Goal: Task Accomplishment & Management: Complete application form

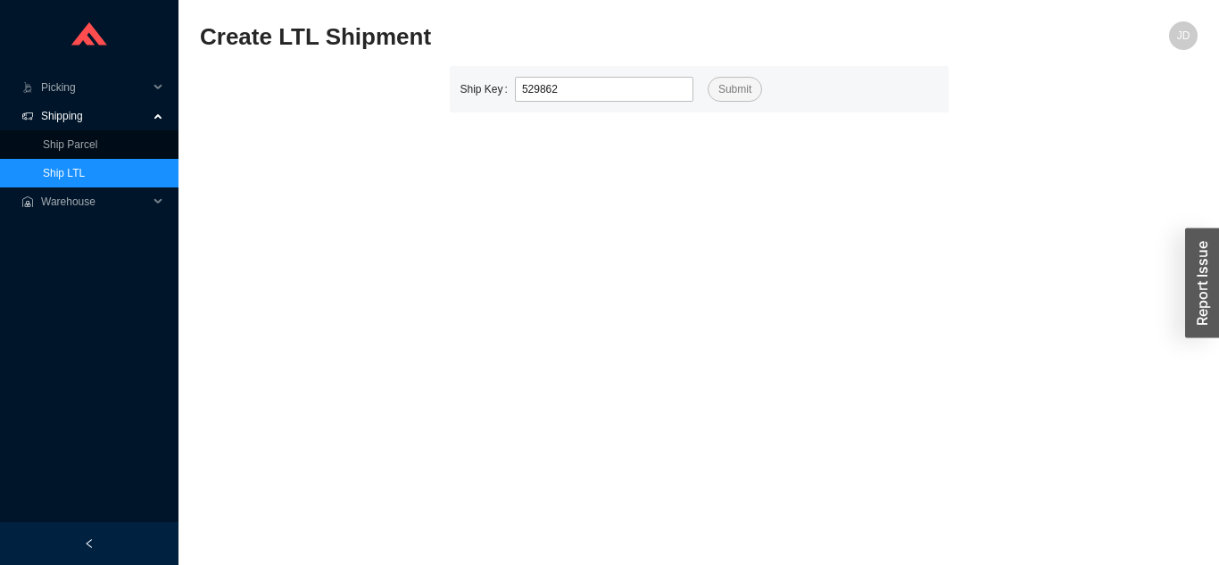
type input "529862"
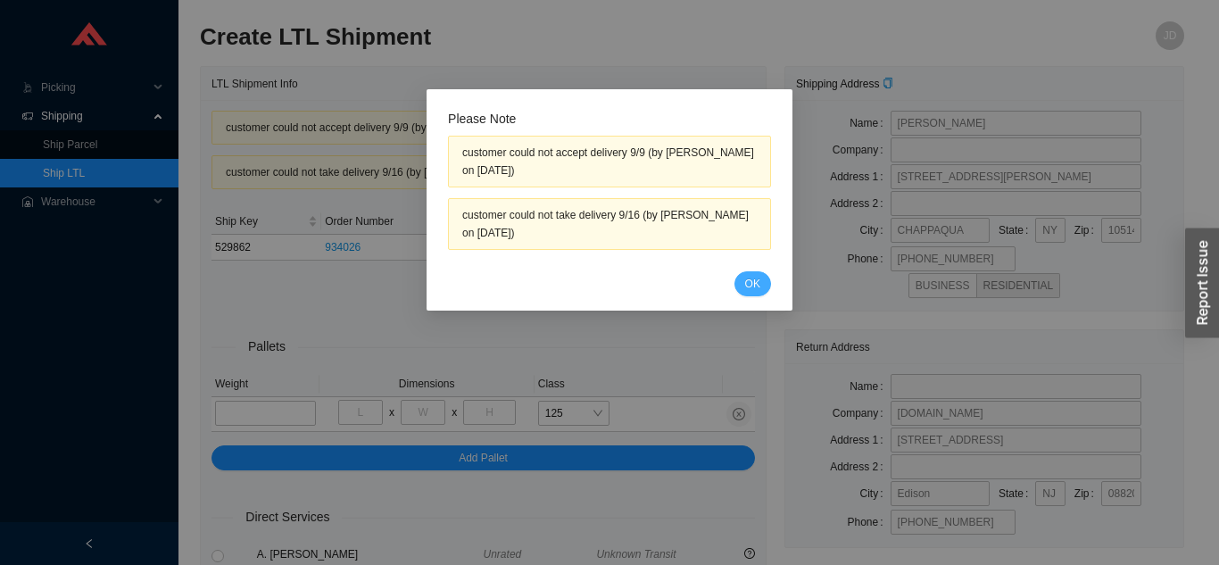
click at [754, 290] on span "OK" at bounding box center [752, 284] width 15 height 18
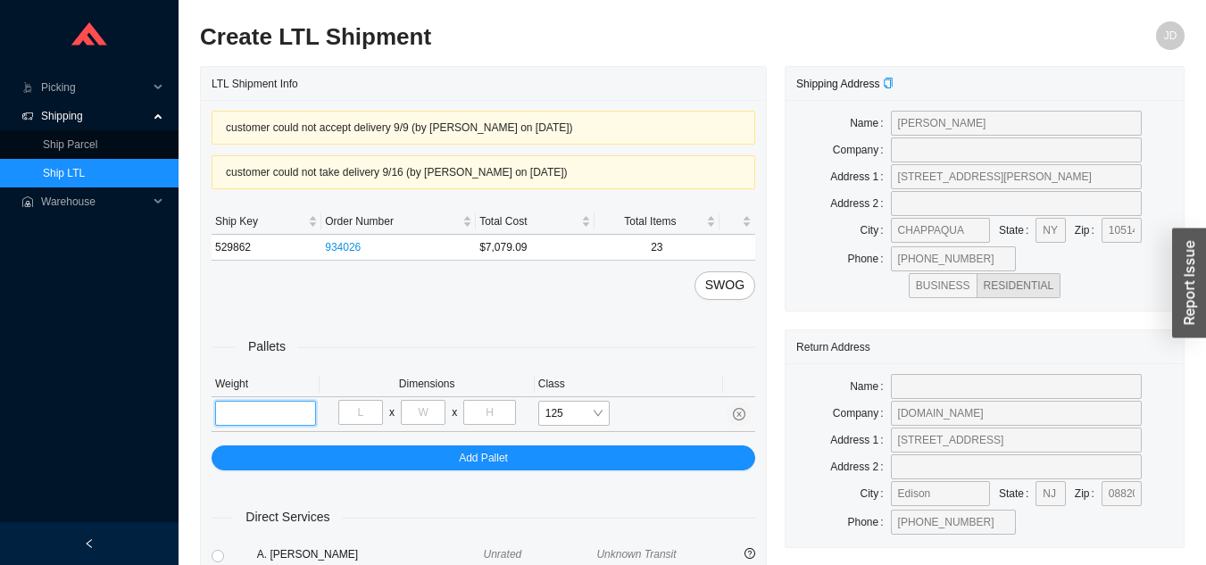
click at [274, 411] on input "tel" at bounding box center [265, 413] width 101 height 25
type input "249"
click at [361, 411] on input "tel" at bounding box center [360, 412] width 45 height 25
type input "35"
click at [427, 410] on input "tel" at bounding box center [423, 412] width 45 height 25
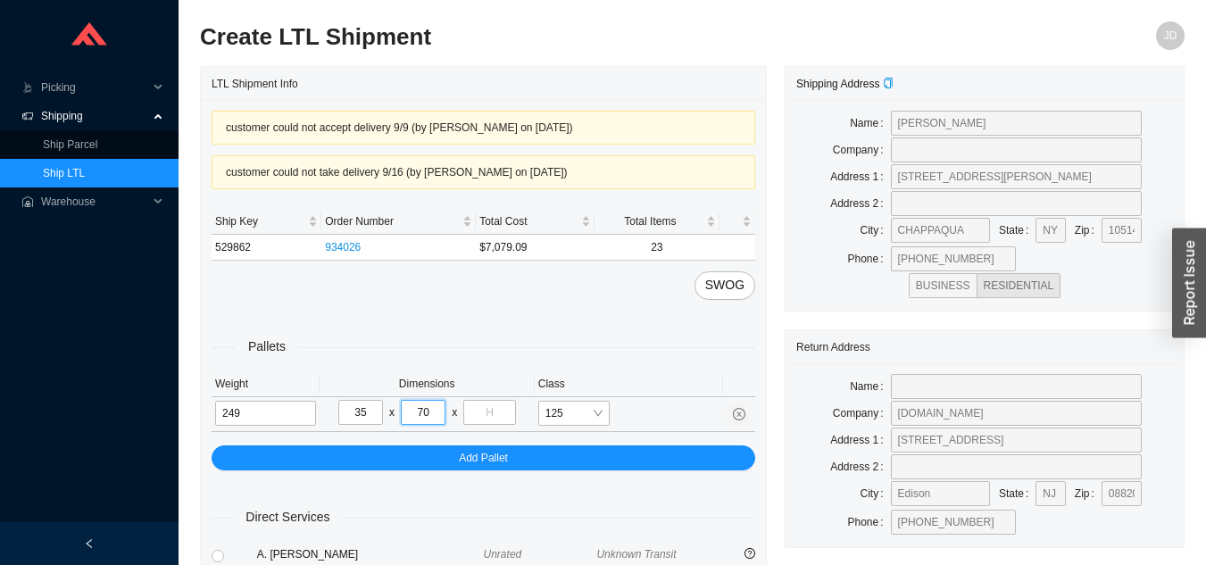
type input "70"
click at [498, 408] on input "tel" at bounding box center [489, 412] width 52 height 25
type input "32"
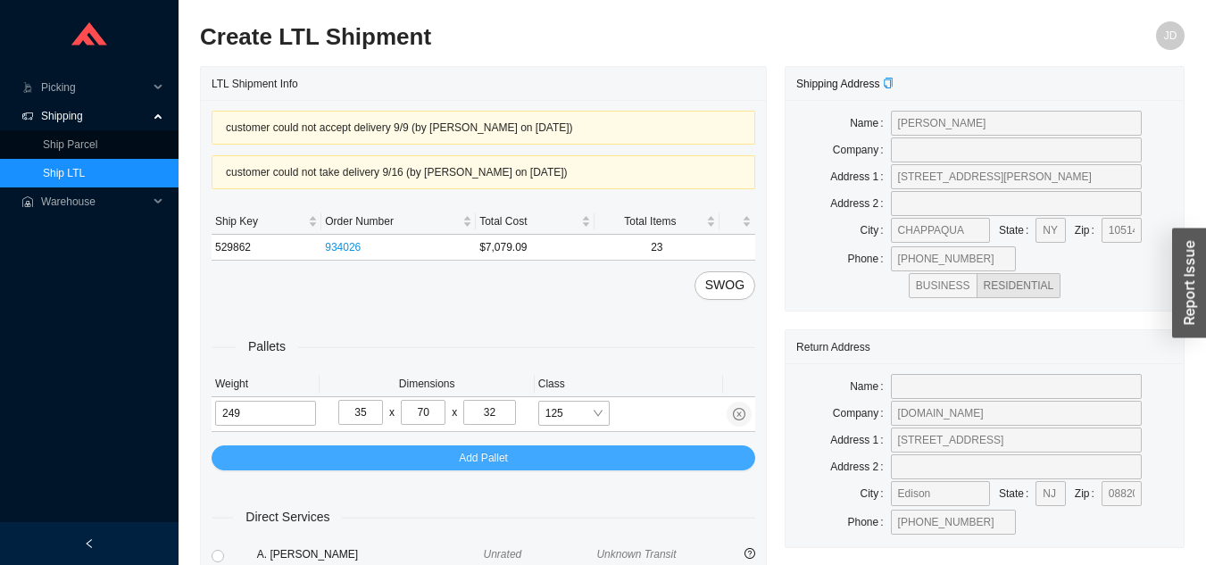
click at [612, 448] on div "Pallets Weight Dimensions Class 249 35 x 70 x 32 125 Add Pallet" at bounding box center [482, 385] width 543 height 170
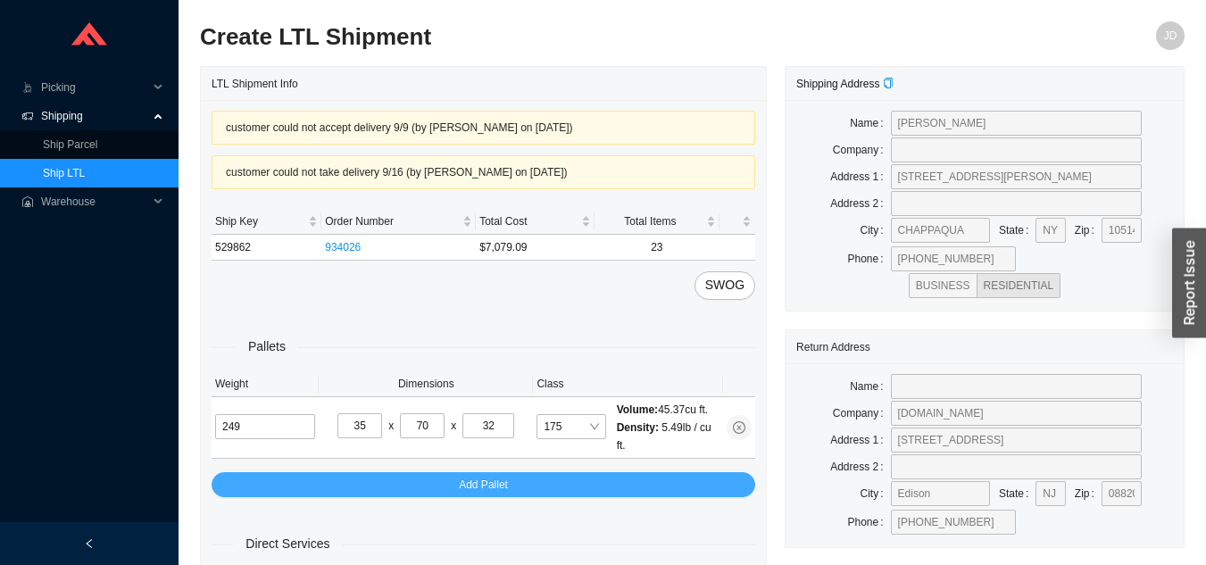
click at [635, 485] on button "Add Pallet" at bounding box center [482, 484] width 543 height 25
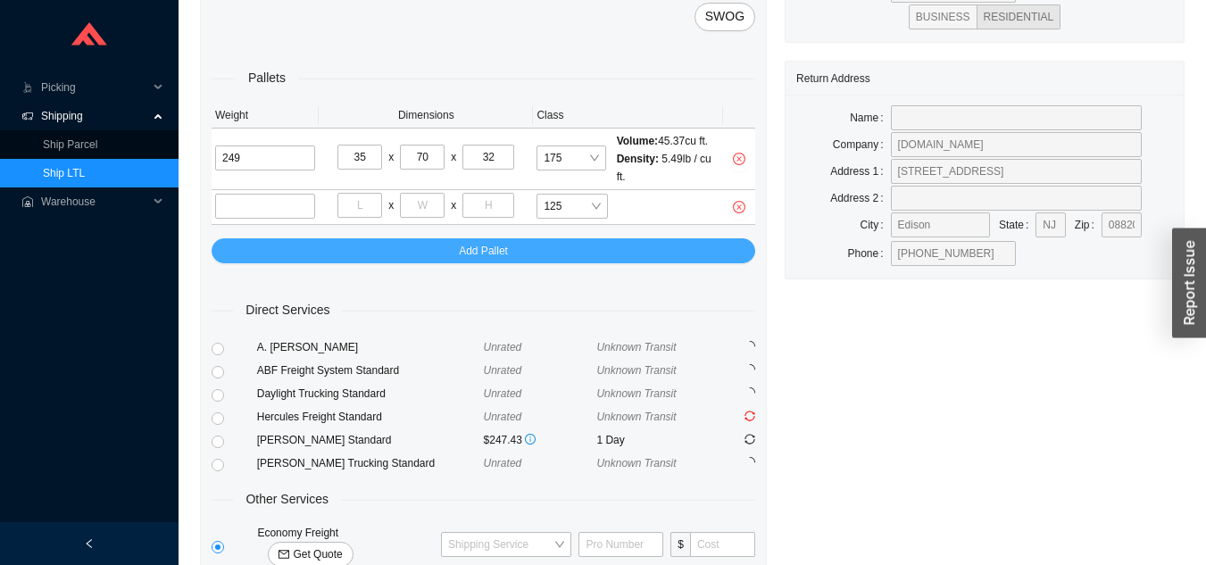
scroll to position [273, 0]
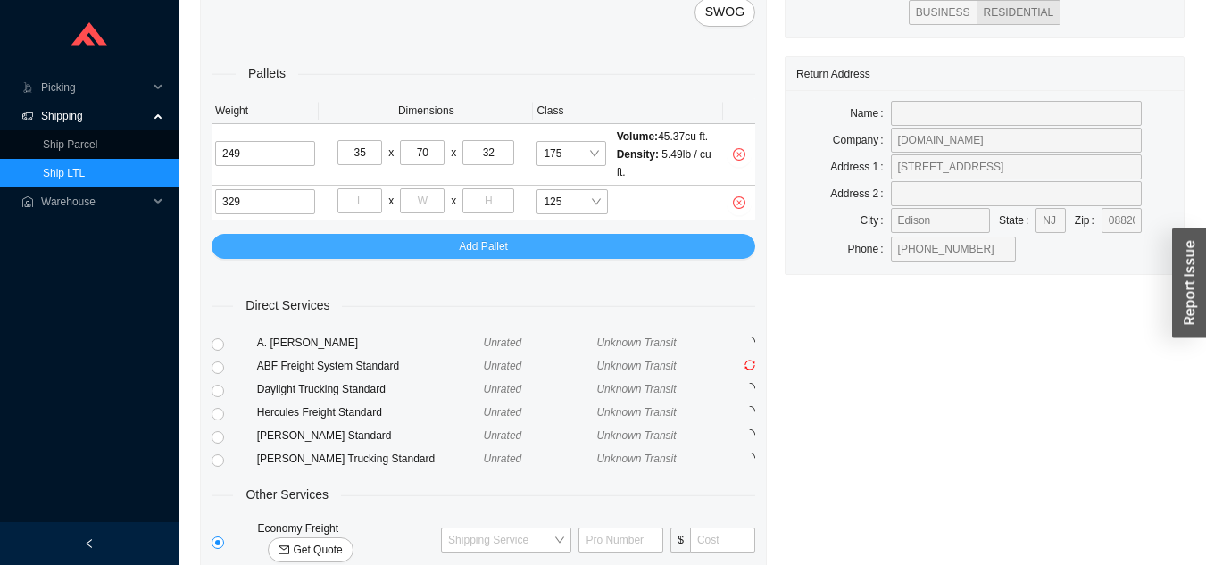
type input "329"
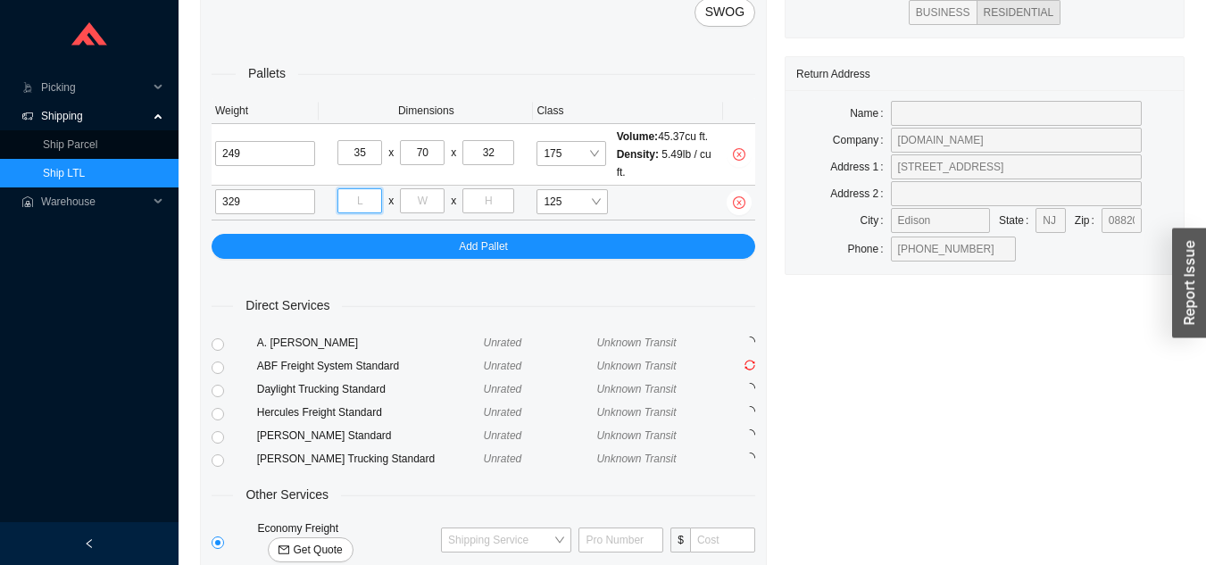
click at [369, 198] on input "tel" at bounding box center [359, 200] width 45 height 25
type input "40"
click at [422, 198] on input "tel" at bounding box center [422, 200] width 45 height 25
type input "48"
click at [497, 203] on input "tel" at bounding box center [488, 200] width 52 height 25
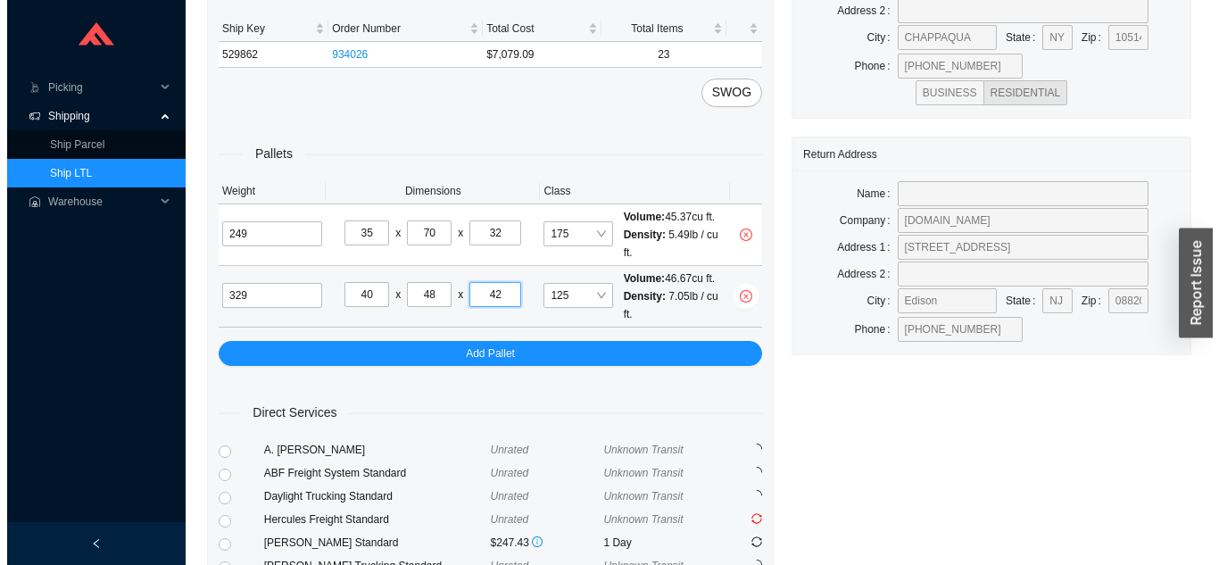
scroll to position [394, 0]
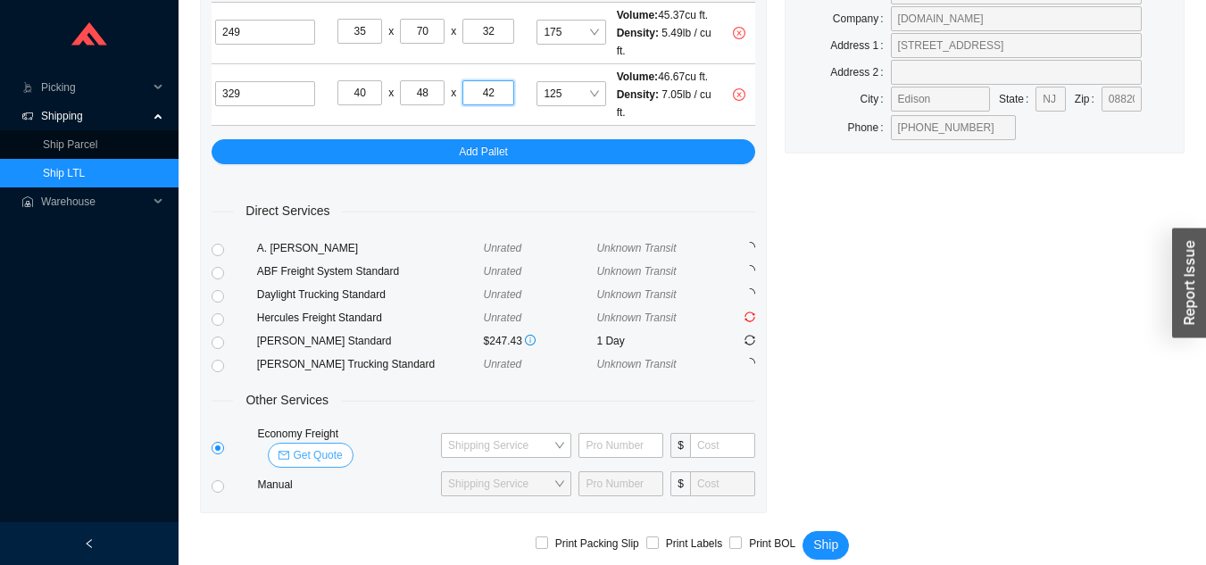
type input "42"
click at [342, 446] on span "Get Quote" at bounding box center [317, 455] width 49 height 18
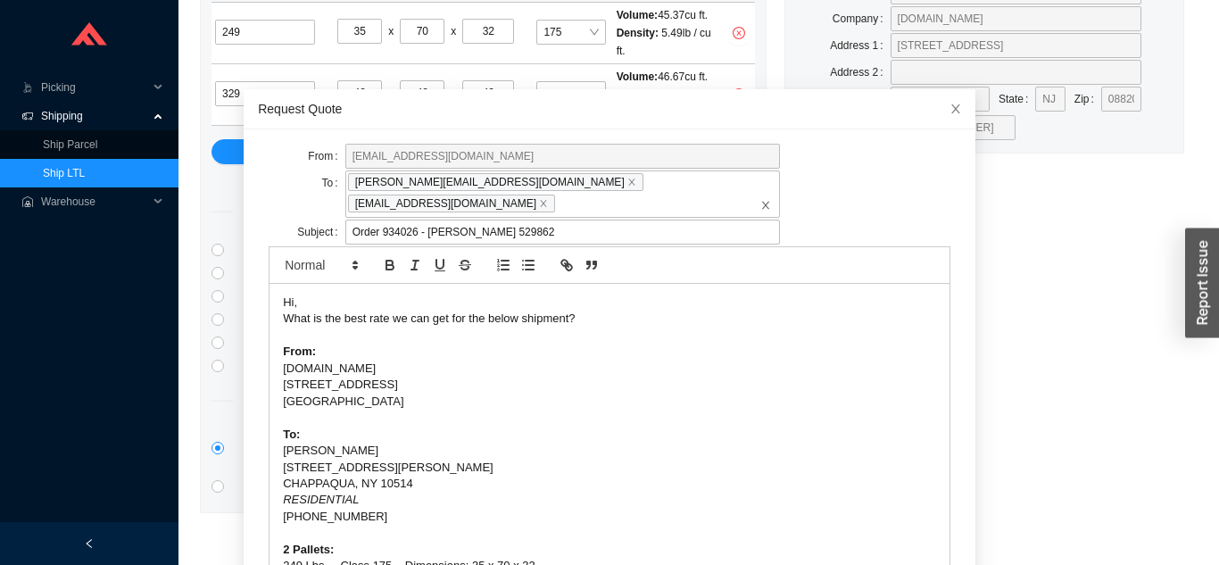
scroll to position [63, 0]
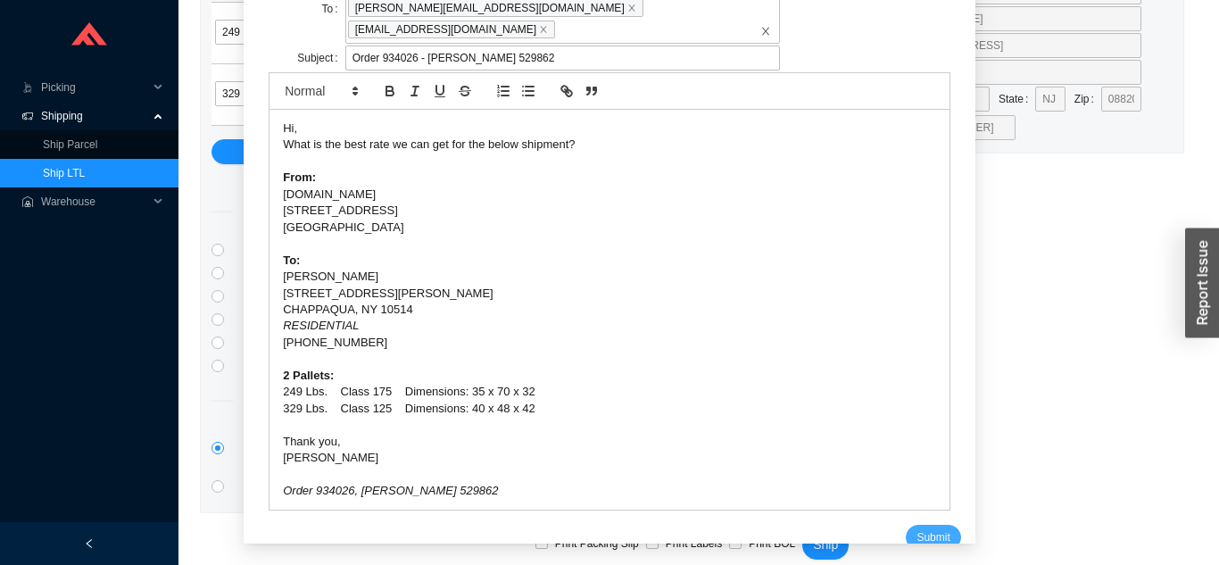
click at [927, 525] on button "Submit" at bounding box center [933, 537] width 54 height 25
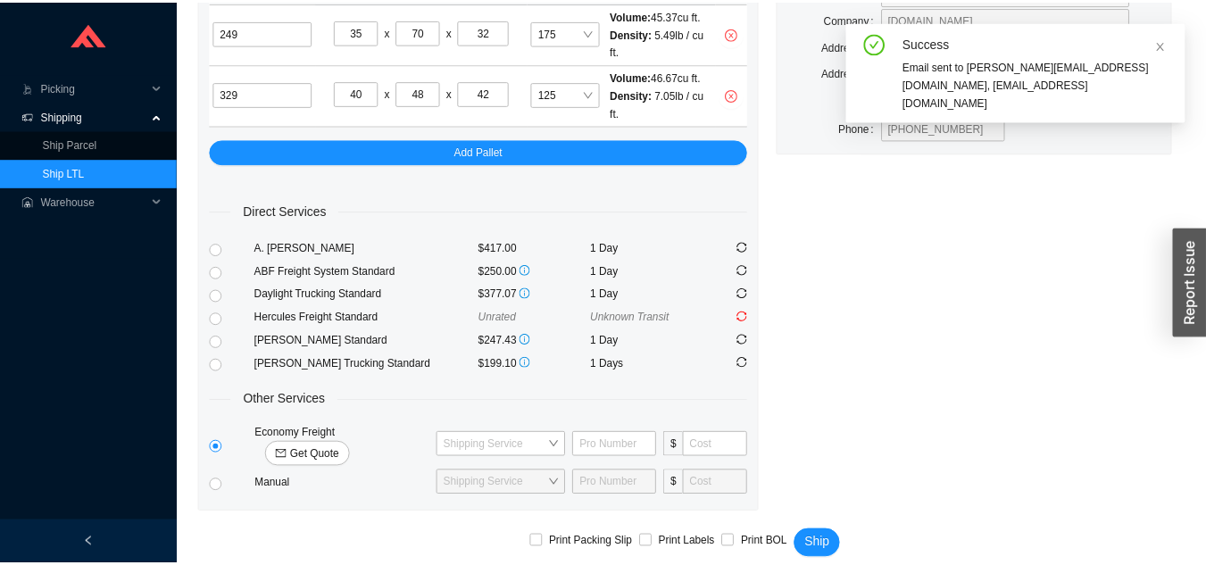
scroll to position [21, 0]
